Goal: Download file/media

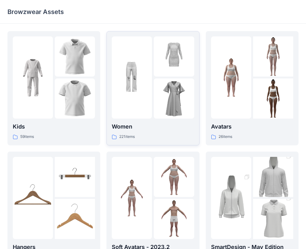
click at [152, 129] on p "Women" at bounding box center [153, 126] width 82 height 9
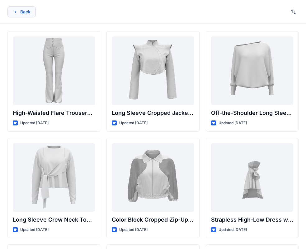
click at [21, 12] on button "Back" at bounding box center [21, 11] width 28 height 11
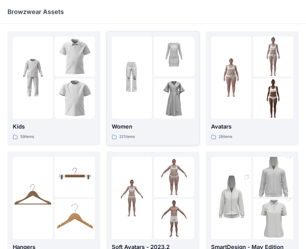
click at [135, 119] on div "Women 221 items" at bounding box center [153, 88] width 82 height 104
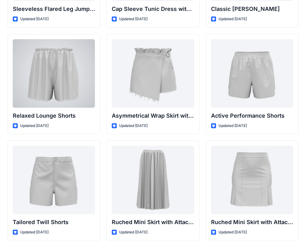
scroll to position [1512, 0]
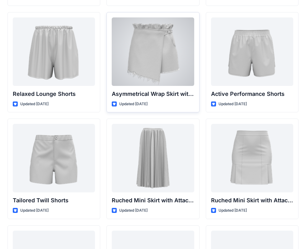
click at [166, 75] on div at bounding box center [153, 51] width 82 height 68
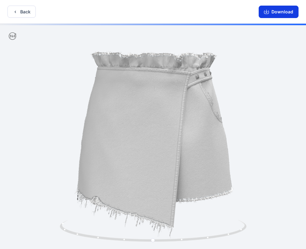
click at [265, 11] on icon "button" at bounding box center [266, 12] width 5 height 3
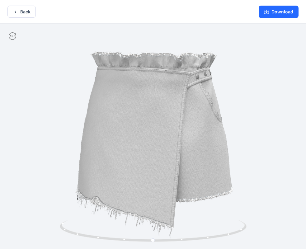
click at [98, 148] on div at bounding box center [153, 137] width 306 height 227
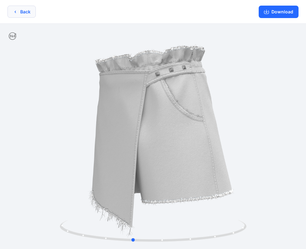
click at [30, 11] on button "Back" at bounding box center [21, 12] width 28 height 12
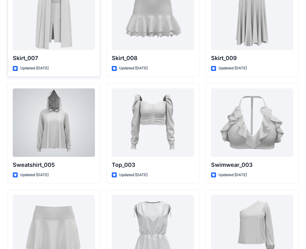
scroll to position [3103, 0]
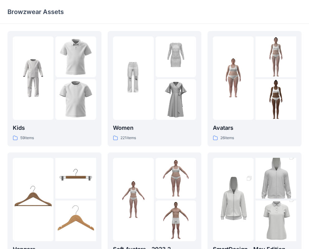
click at [225, 21] on div "Browzwear Assets" at bounding box center [154, 12] width 309 height 24
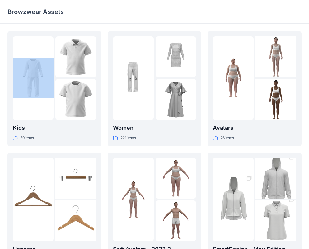
click at [225, 21] on div "Browzwear Assets" at bounding box center [154, 12] width 309 height 24
click at [255, 140] on div "26 items" at bounding box center [254, 138] width 83 height 7
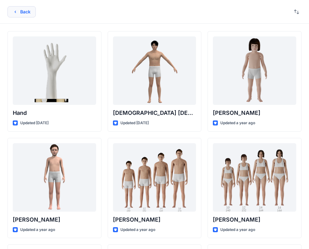
click at [21, 13] on button "Back" at bounding box center [21, 11] width 28 height 11
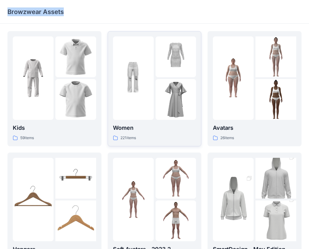
click at [134, 94] on img at bounding box center [133, 78] width 41 height 41
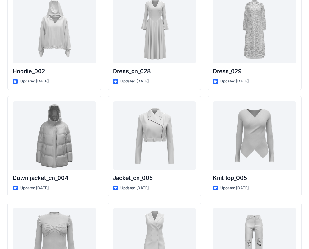
scroll to position [4049, 0]
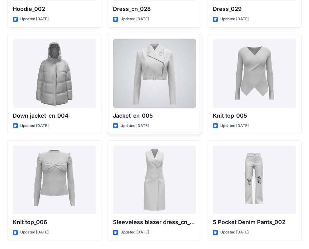
click at [158, 100] on div at bounding box center [154, 73] width 83 height 68
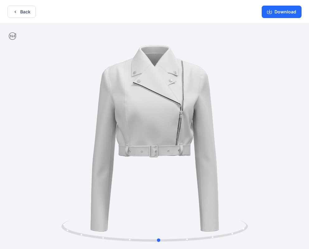
drag, startPoint x: 242, startPoint y: 111, endPoint x: 246, endPoint y: 120, distance: 10.2
click at [246, 120] on div at bounding box center [154, 137] width 309 height 227
click at [283, 13] on button "Download" at bounding box center [282, 12] width 40 height 12
click at [21, 16] on button "Back" at bounding box center [21, 12] width 28 height 12
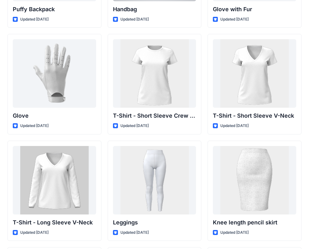
scroll to position [4800, 0]
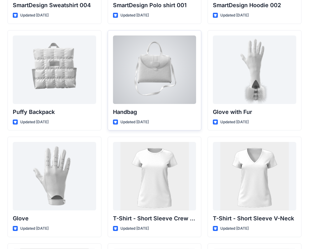
click at [160, 81] on div at bounding box center [154, 69] width 83 height 68
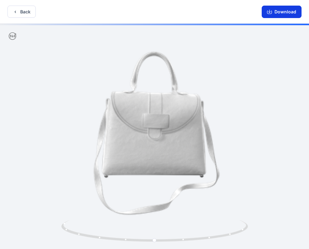
click at [284, 8] on button "Download" at bounding box center [282, 12] width 40 height 12
click at [278, 14] on button "Download" at bounding box center [282, 12] width 40 height 12
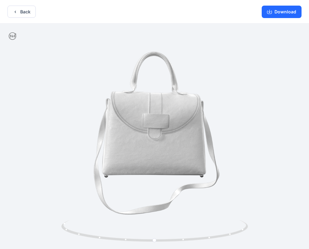
click at [20, 14] on button "Back" at bounding box center [21, 12] width 28 height 12
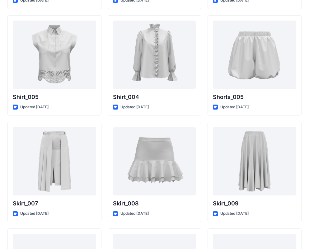
scroll to position [2988, 0]
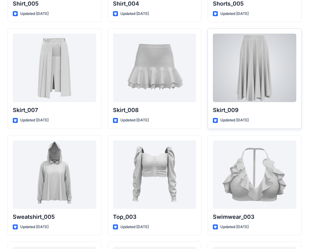
click at [221, 98] on div at bounding box center [254, 68] width 83 height 68
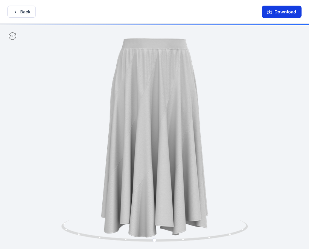
click at [283, 12] on button "Download" at bounding box center [282, 12] width 40 height 12
